Goal: Information Seeking & Learning: Understand process/instructions

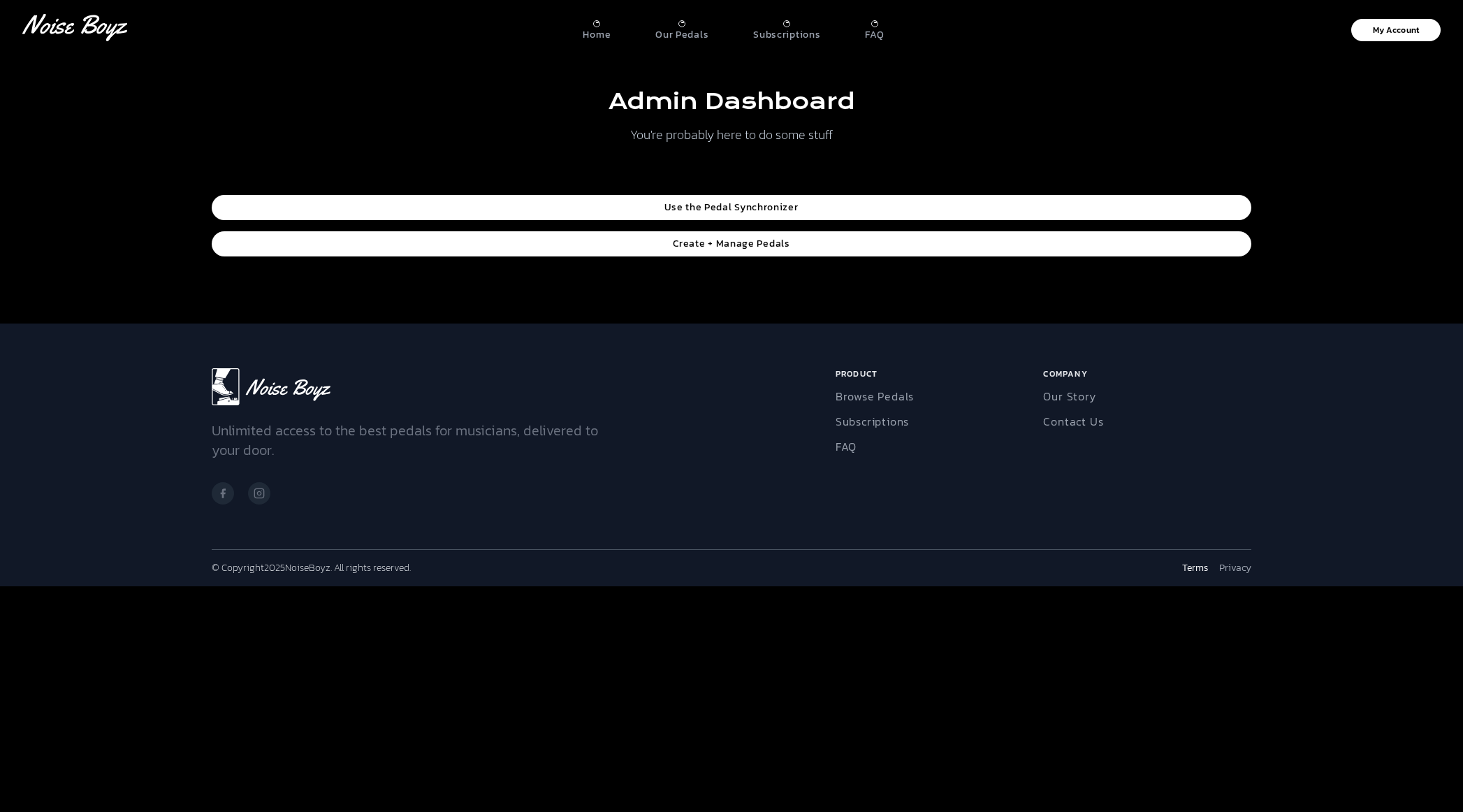
click at [1202, 568] on link "Terms" at bounding box center [1195, 568] width 26 height 14
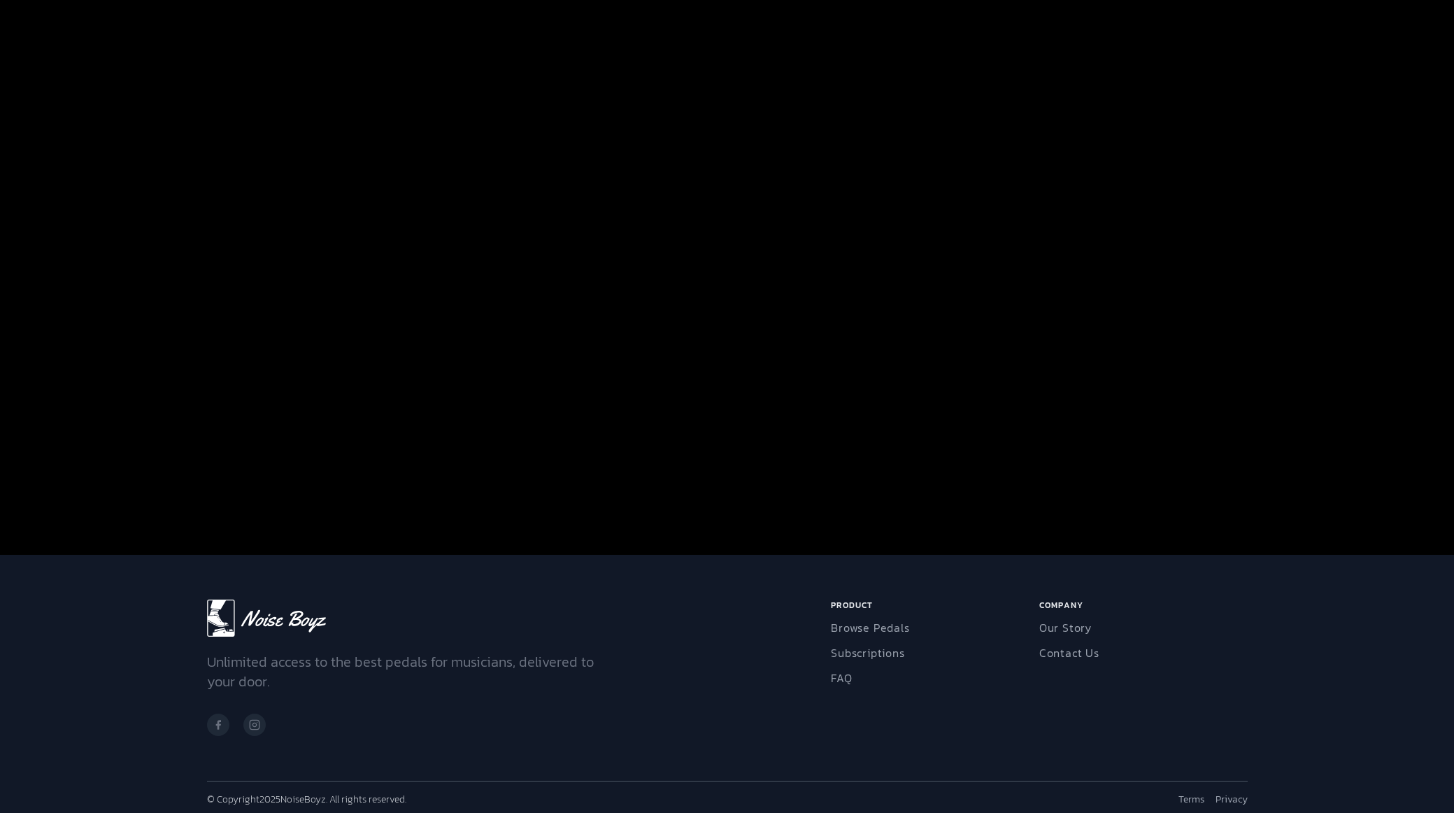
scroll to position [4344, 0]
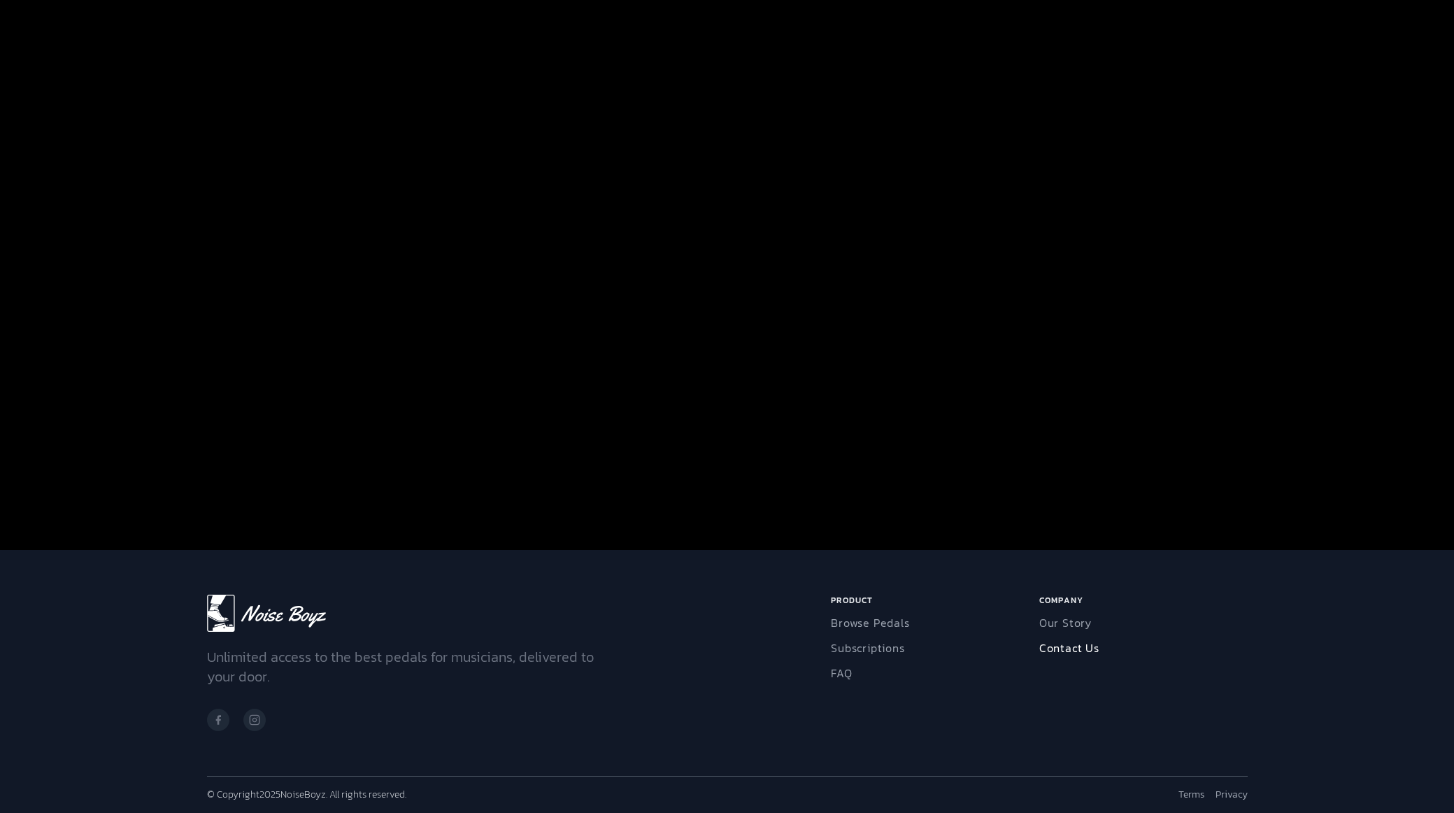
click at [1069, 643] on link "Contact Us" at bounding box center [1069, 647] width 60 height 17
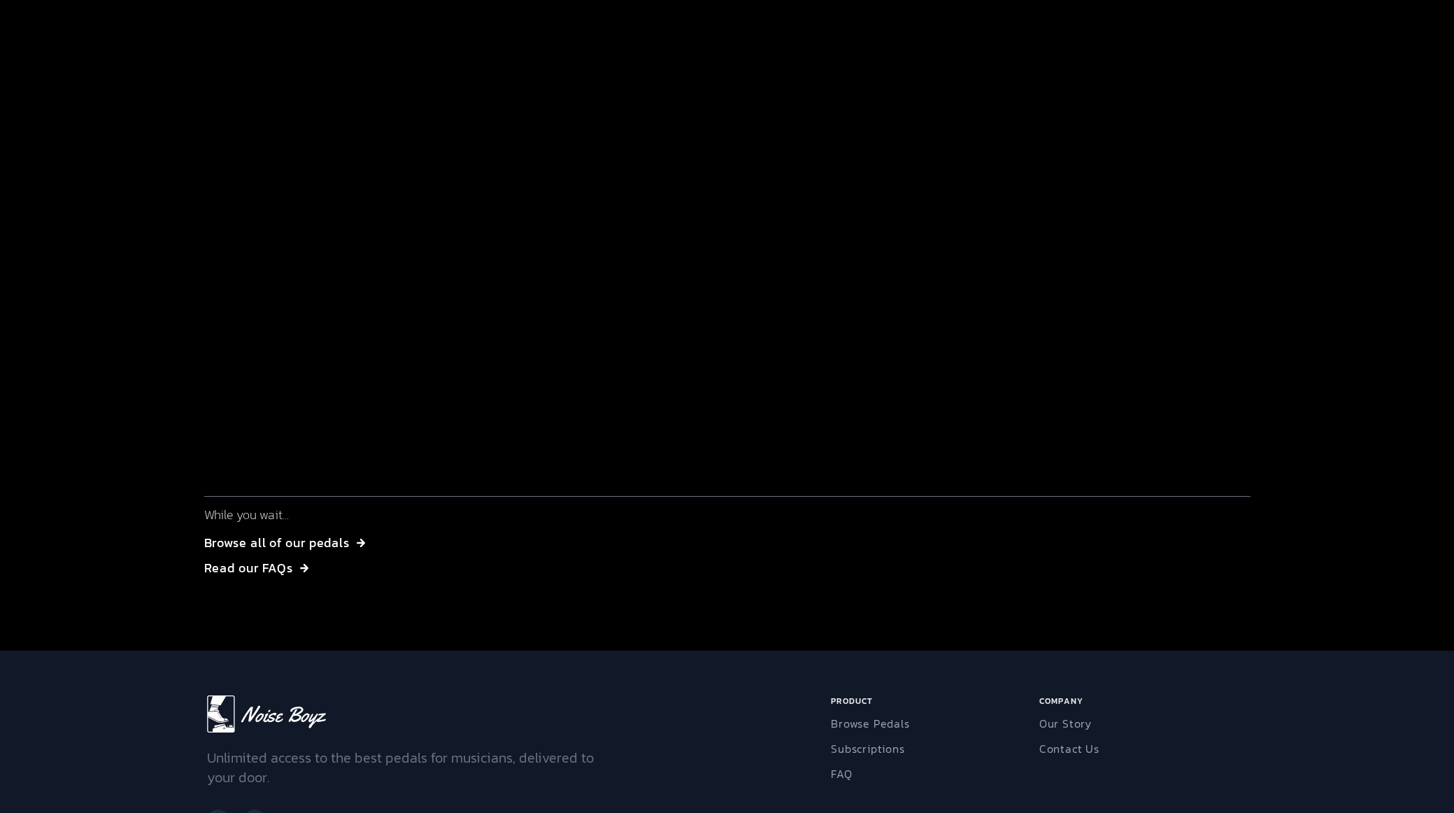
scroll to position [178, 0]
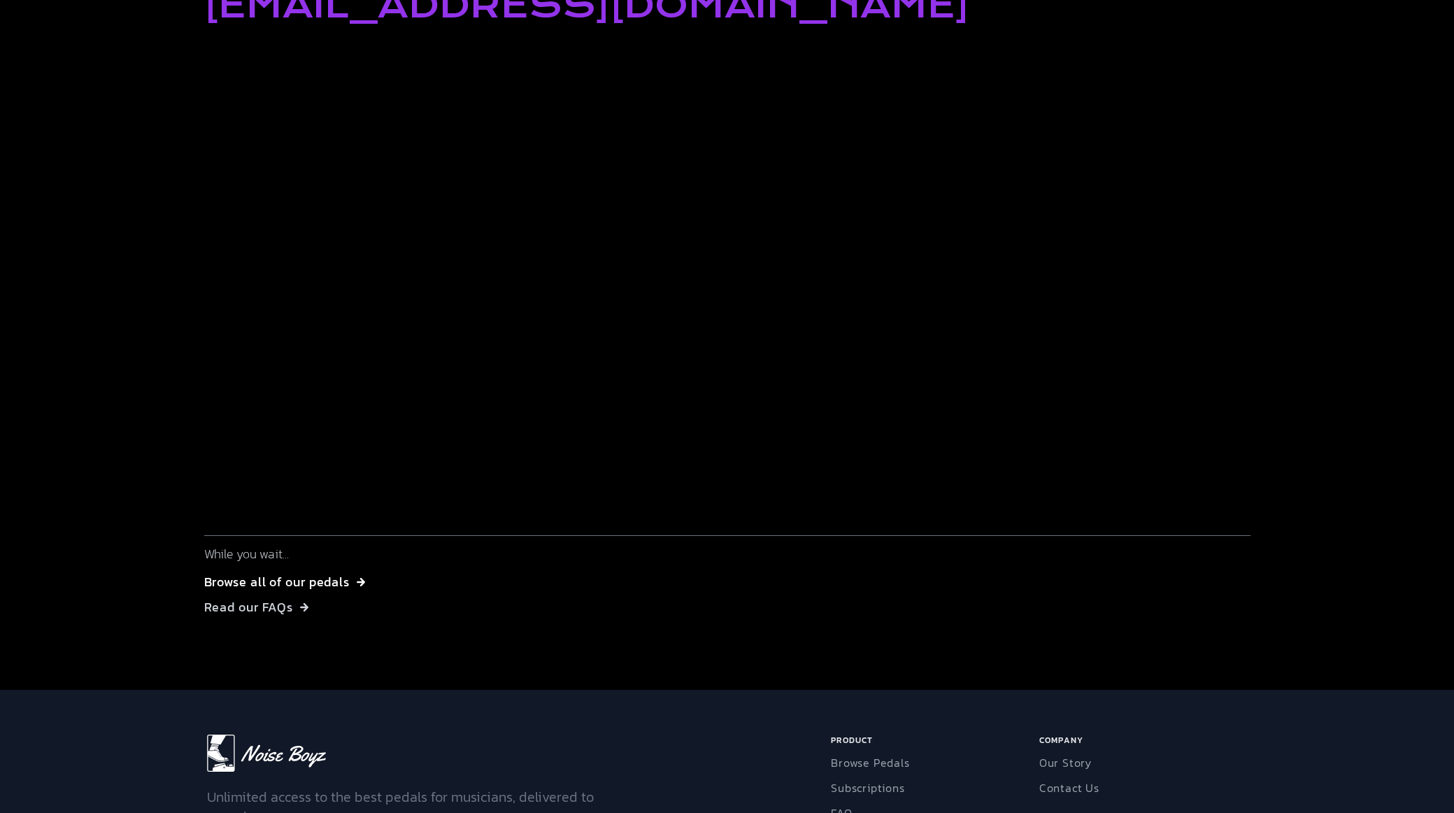
click at [278, 615] on button "Read our FAQs" at bounding box center [257, 607] width 106 height 20
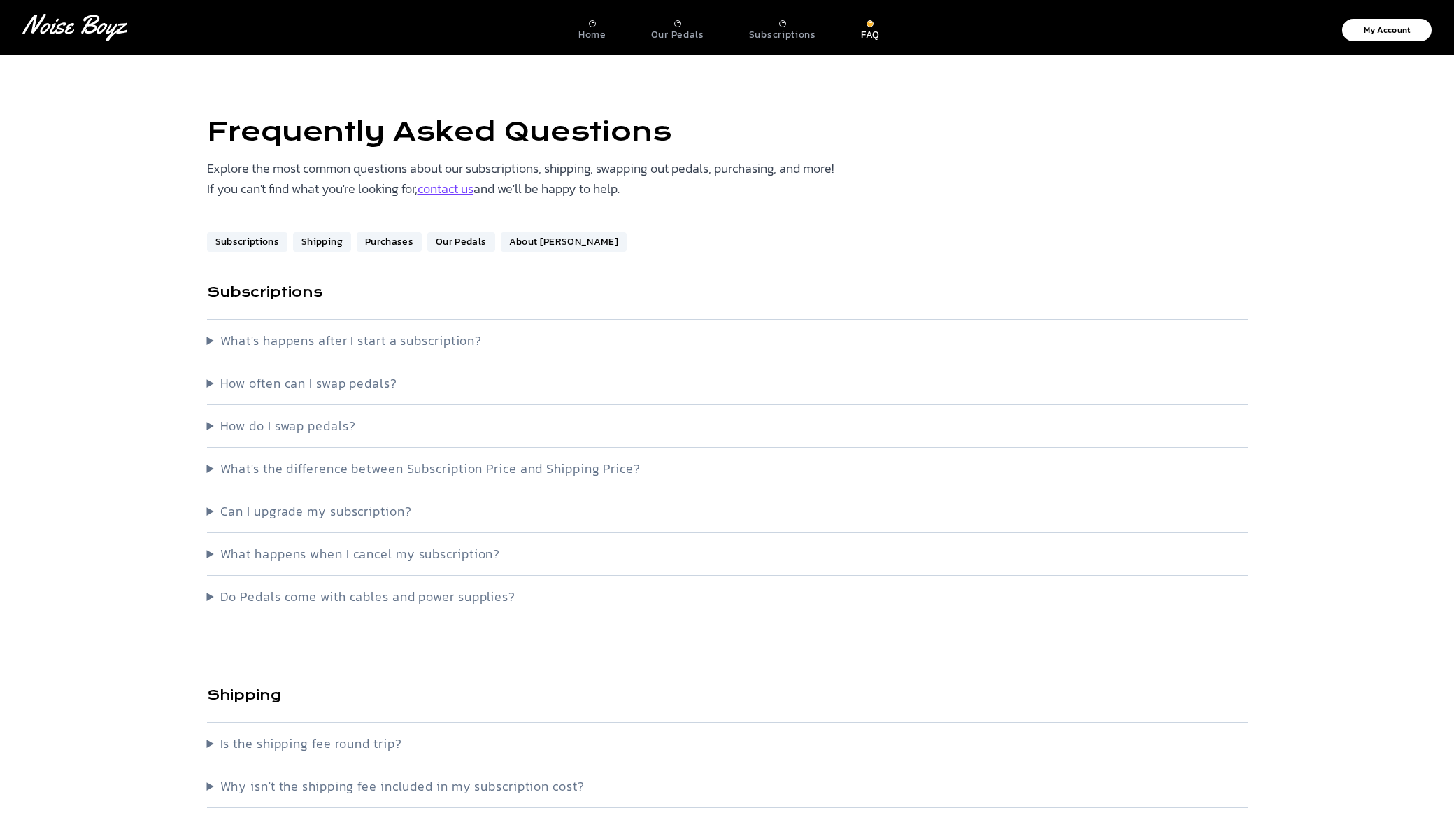
click at [209, 425] on summary "How do I swap pedals?" at bounding box center [727, 426] width 1041 height 20
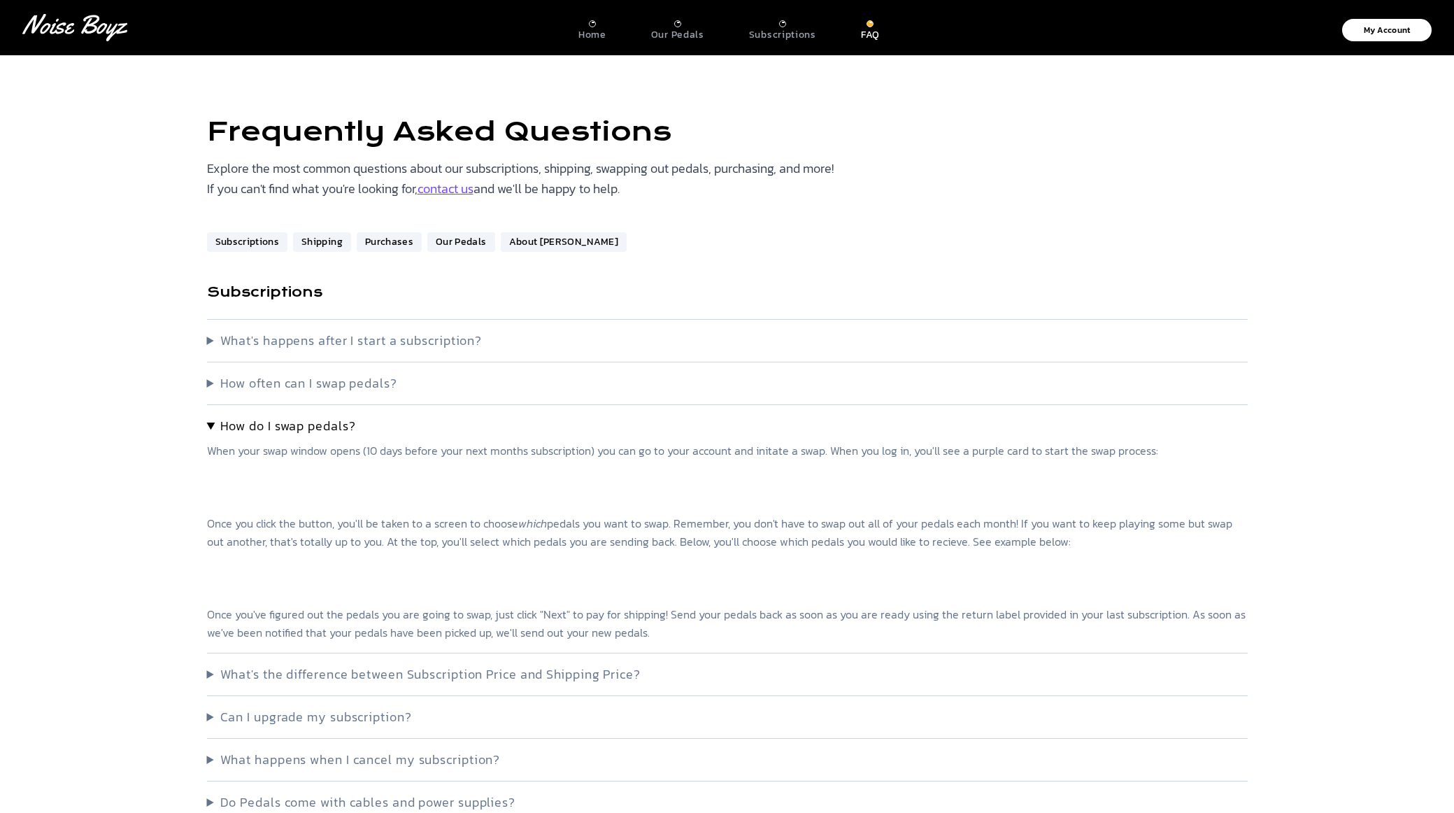
click at [455, 522] on resizableimage "Once you click the button, you'll be taken to a screen to choose which pedals y…" at bounding box center [726, 578] width 1039 height 126
click at [504, 507] on p "When your swap window opens (10 days before your next months subscription) you …" at bounding box center [727, 541] width 1041 height 200
click at [394, 248] on link "Purchases" at bounding box center [389, 242] width 65 height 20
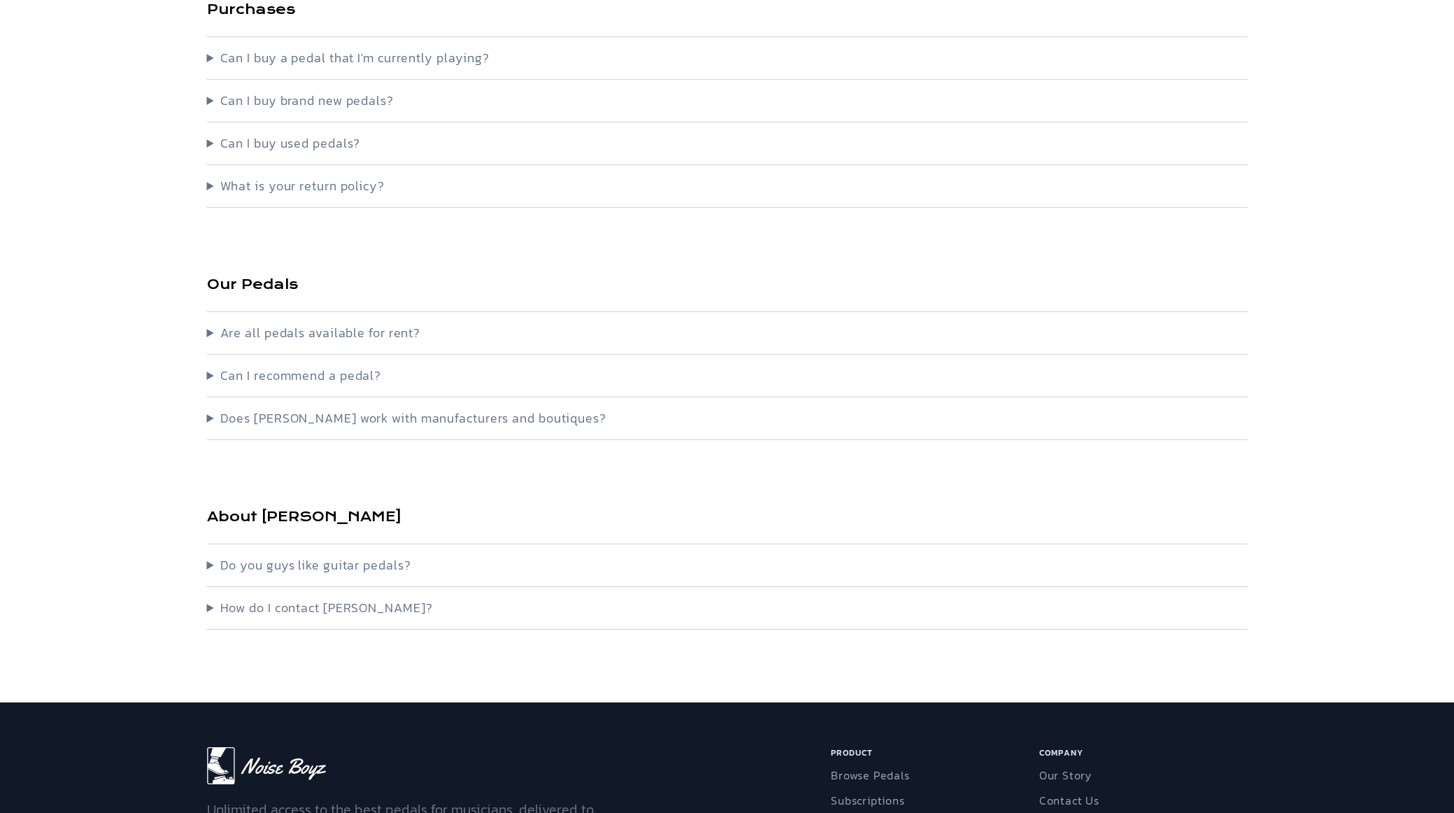
click at [258, 57] on summary "Can I buy a pedal that I'm currently playing?" at bounding box center [727, 58] width 1041 height 20
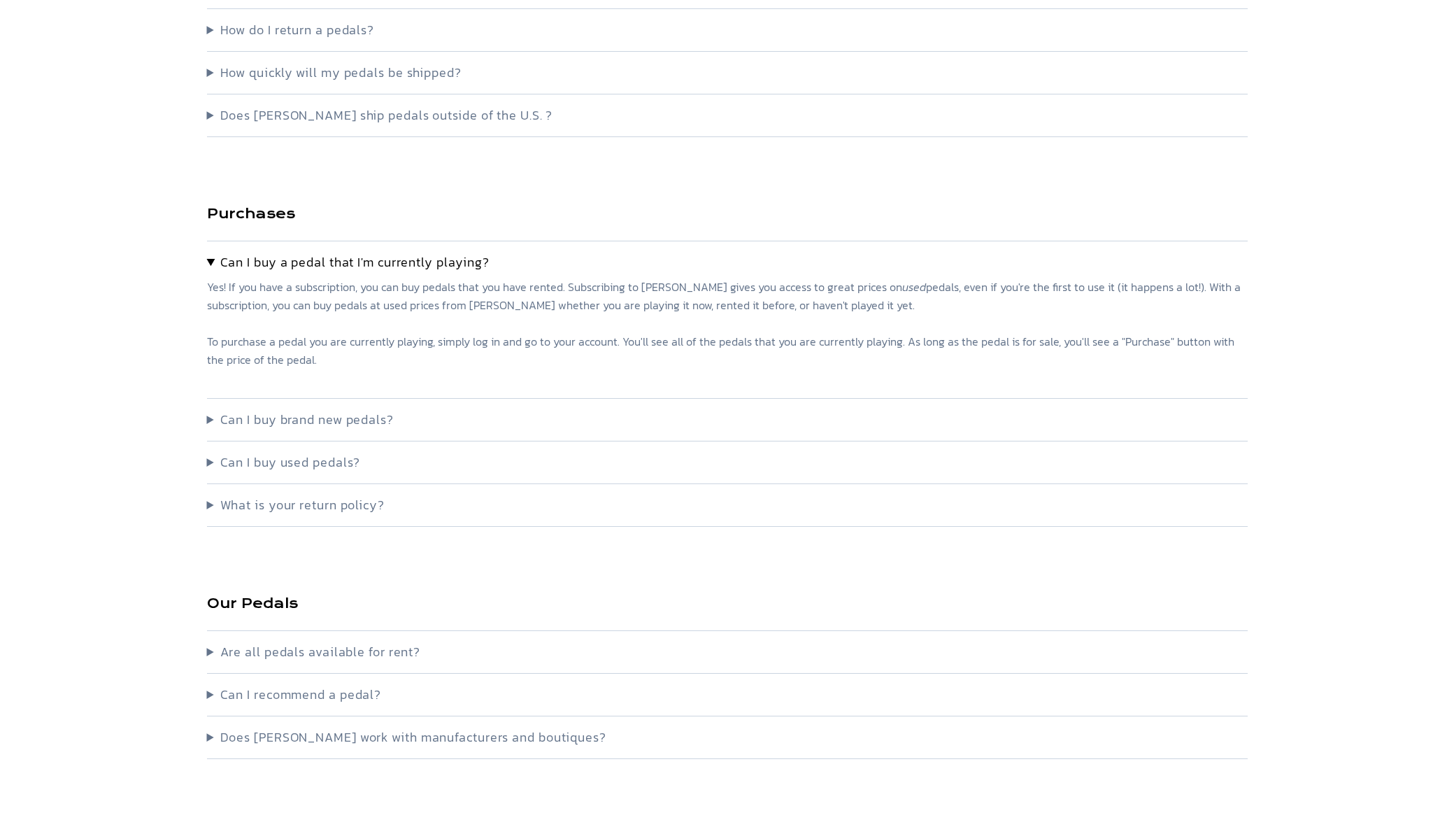
scroll to position [999, 0]
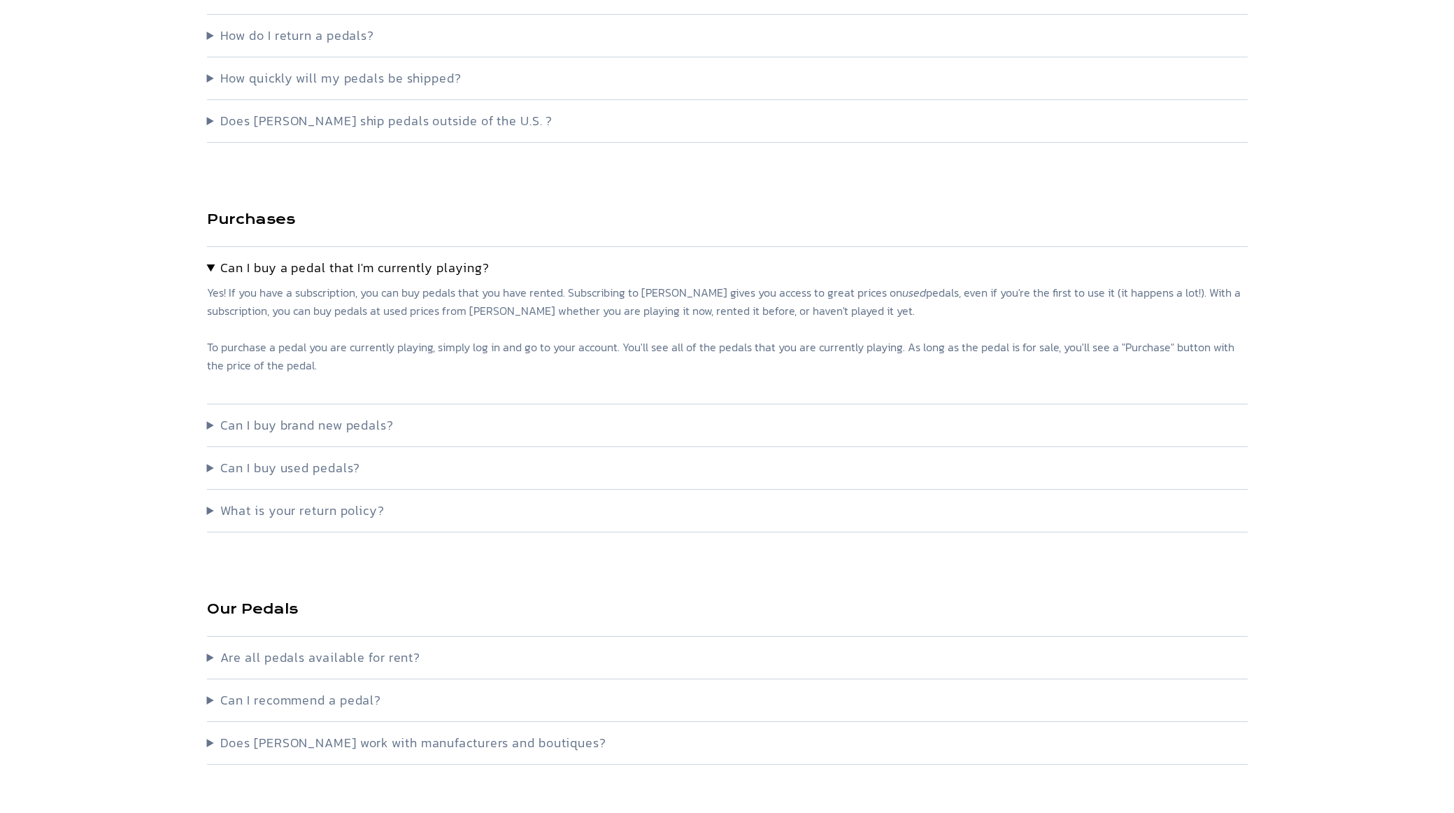
drag, startPoint x: 490, startPoint y: 411, endPoint x: 345, endPoint y: 377, distance: 148.6
click at [345, 377] on p "Yes! If you have a subscription, you can buy pedals that you have rented. Subsc…" at bounding box center [727, 337] width 1041 height 109
click at [348, 426] on summary "Can I buy brand new pedals?" at bounding box center [727, 425] width 1041 height 20
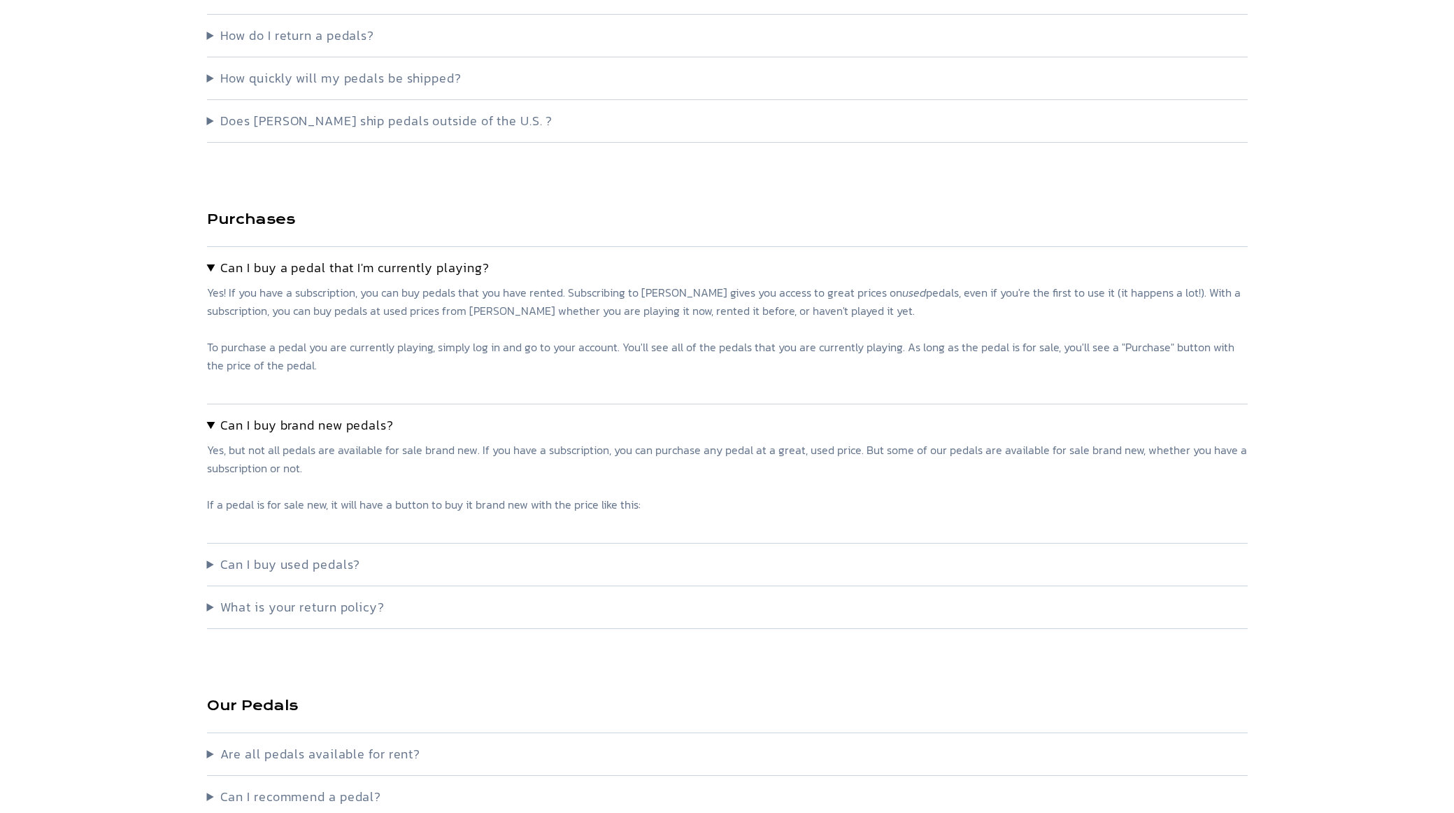
click at [252, 562] on summary "Can I buy used pedals?" at bounding box center [727, 565] width 1041 height 20
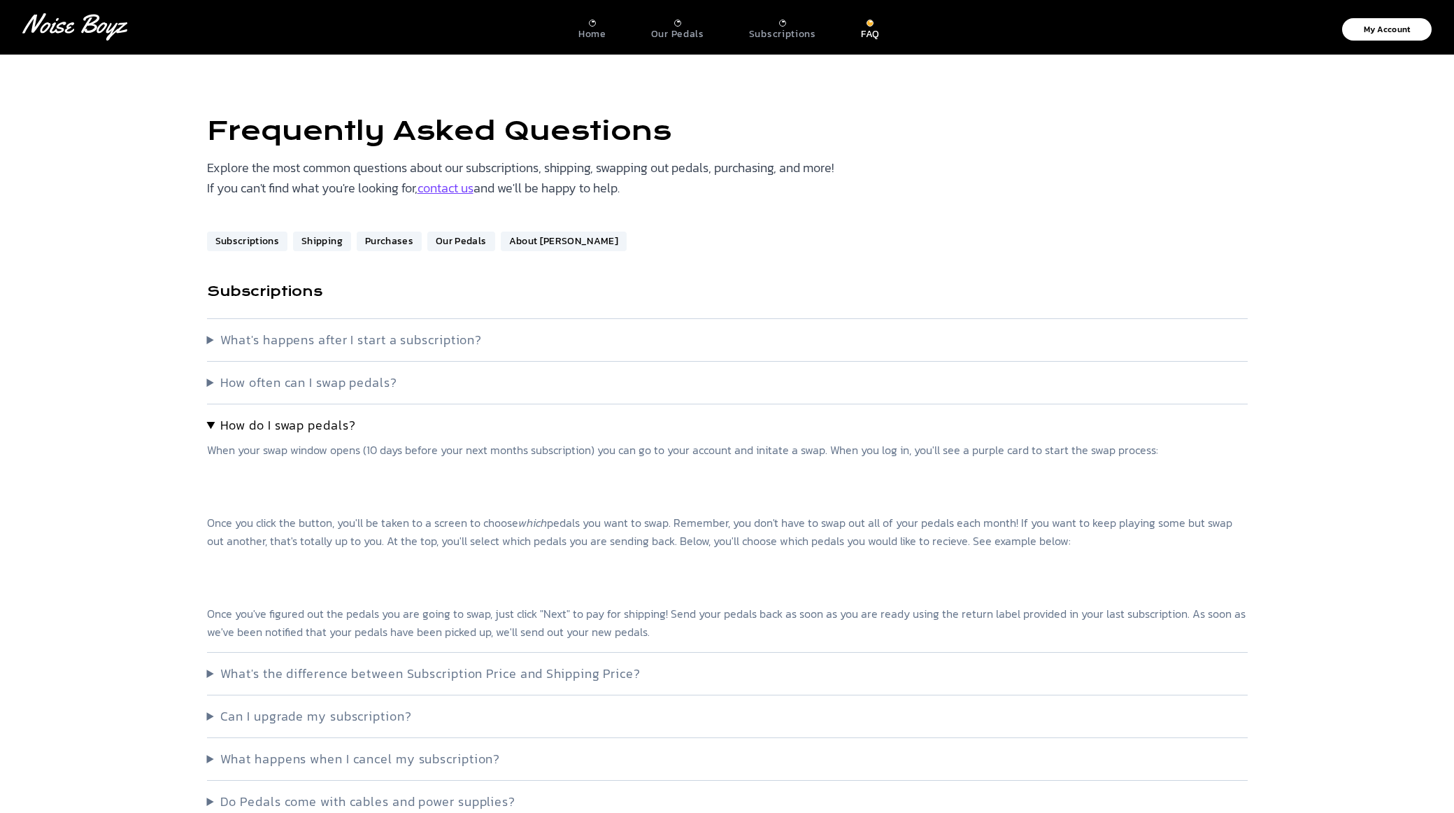
scroll to position [0, 0]
